Goal: Transaction & Acquisition: Purchase product/service

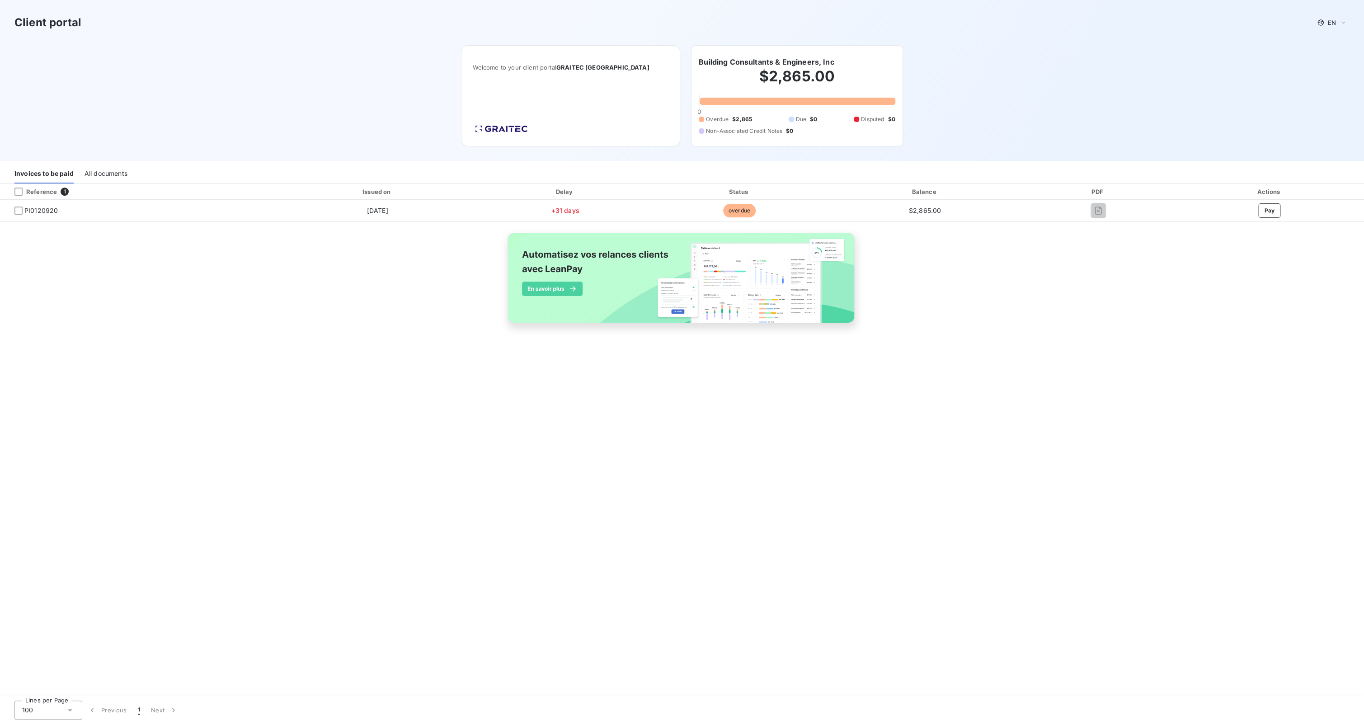
click at [1270, 210] on button "Pay" at bounding box center [1270, 210] width 22 height 14
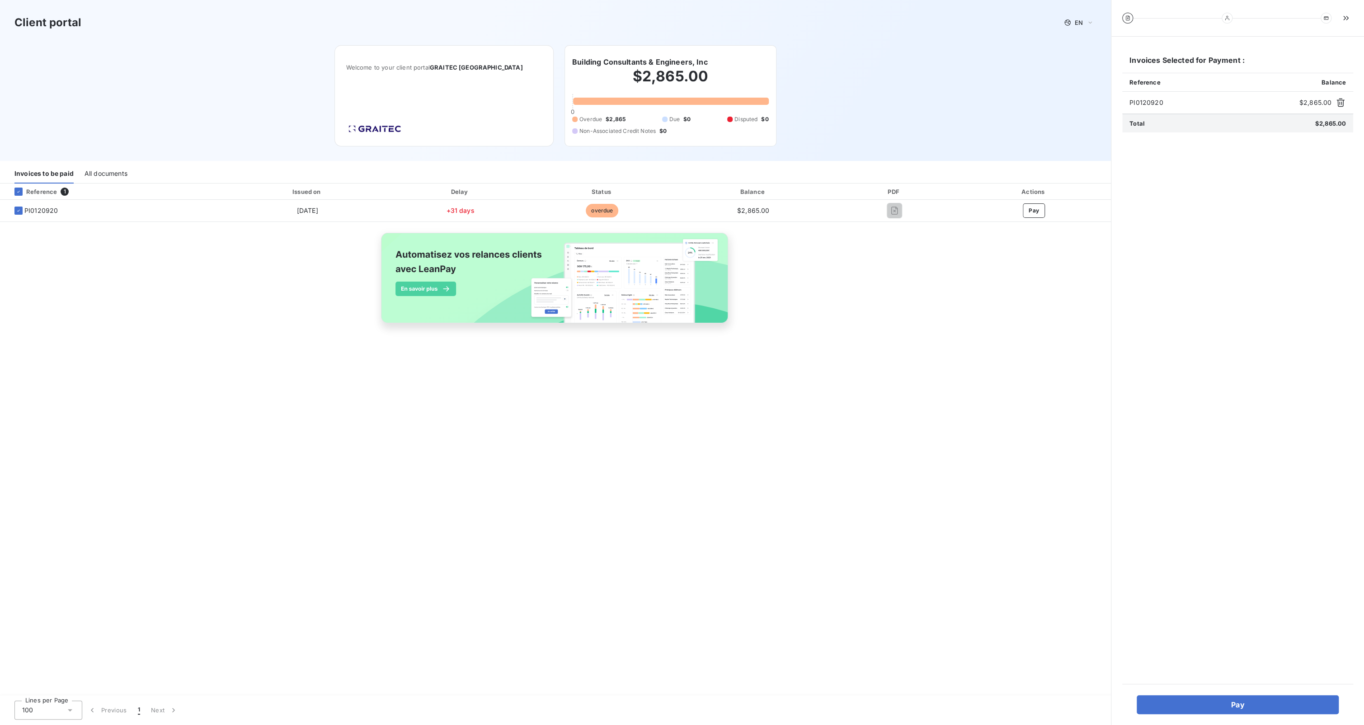
click at [1031, 208] on button "Pay" at bounding box center [1034, 210] width 22 height 14
click at [1241, 707] on button "Pay" at bounding box center [1238, 704] width 202 height 19
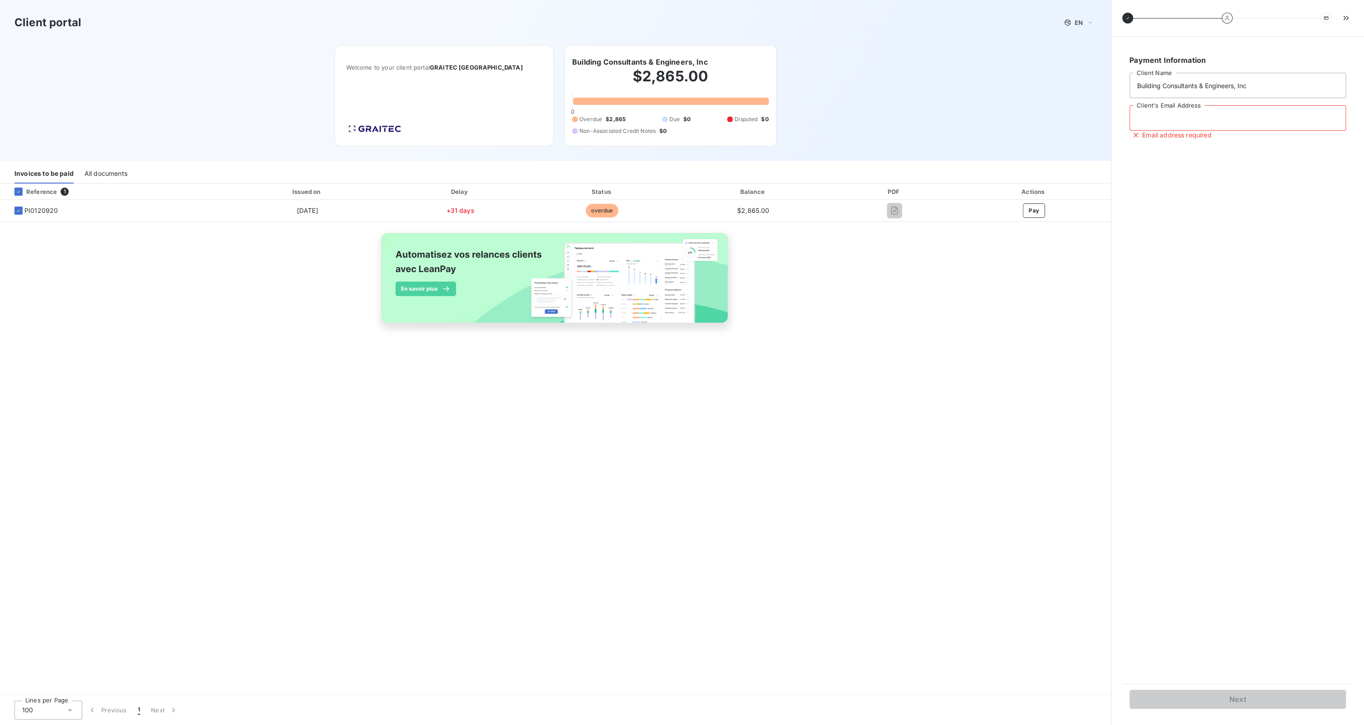
click at [1198, 117] on input "Client's Email Address" at bounding box center [1238, 117] width 217 height 25
type input "cdunbar@building-c-e.com"
click at [1256, 703] on button "Next" at bounding box center [1238, 699] width 217 height 19
click at [1207, 86] on span "Credit card" at bounding box center [1237, 83] width 161 height 9
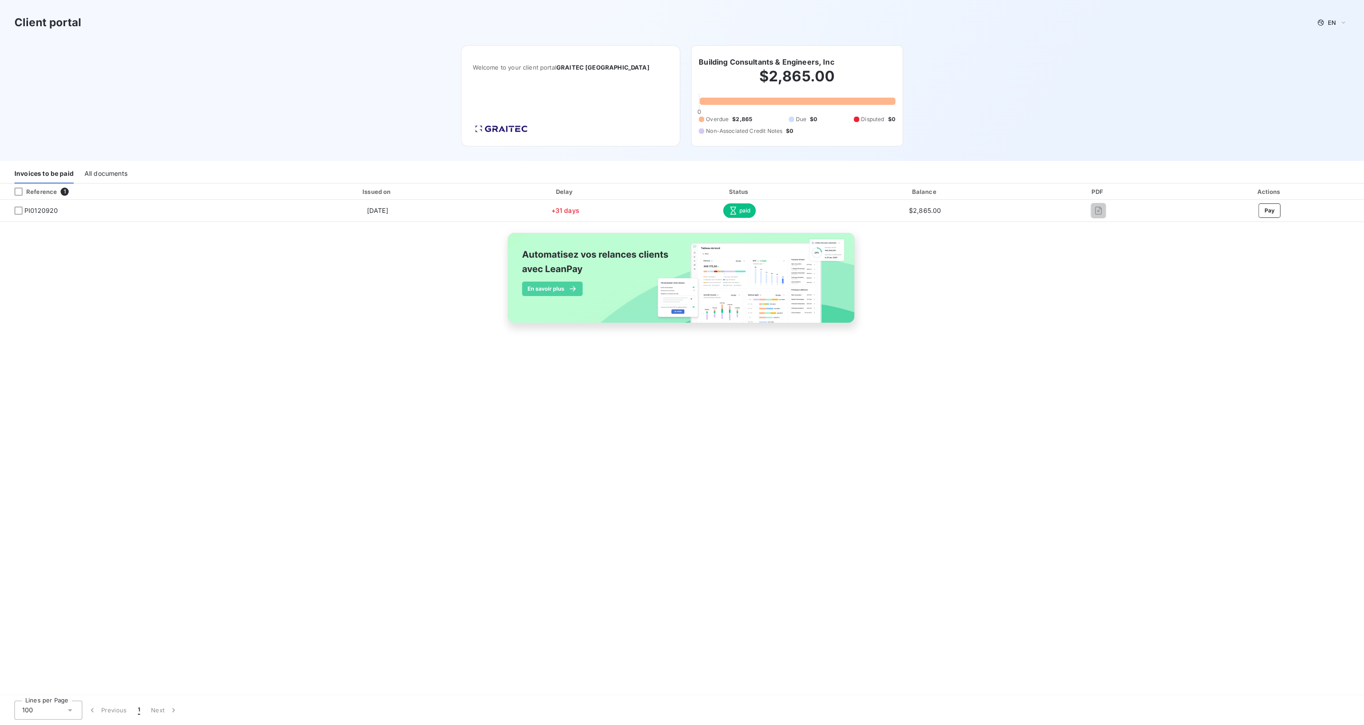
click at [1074, 309] on div "Reference 1 Issued on Delay Status Balance PDF Actions PI0120920 [DATE] +31 day…" at bounding box center [682, 264] width 1364 height 160
